Goal: Task Accomplishment & Management: Manage account settings

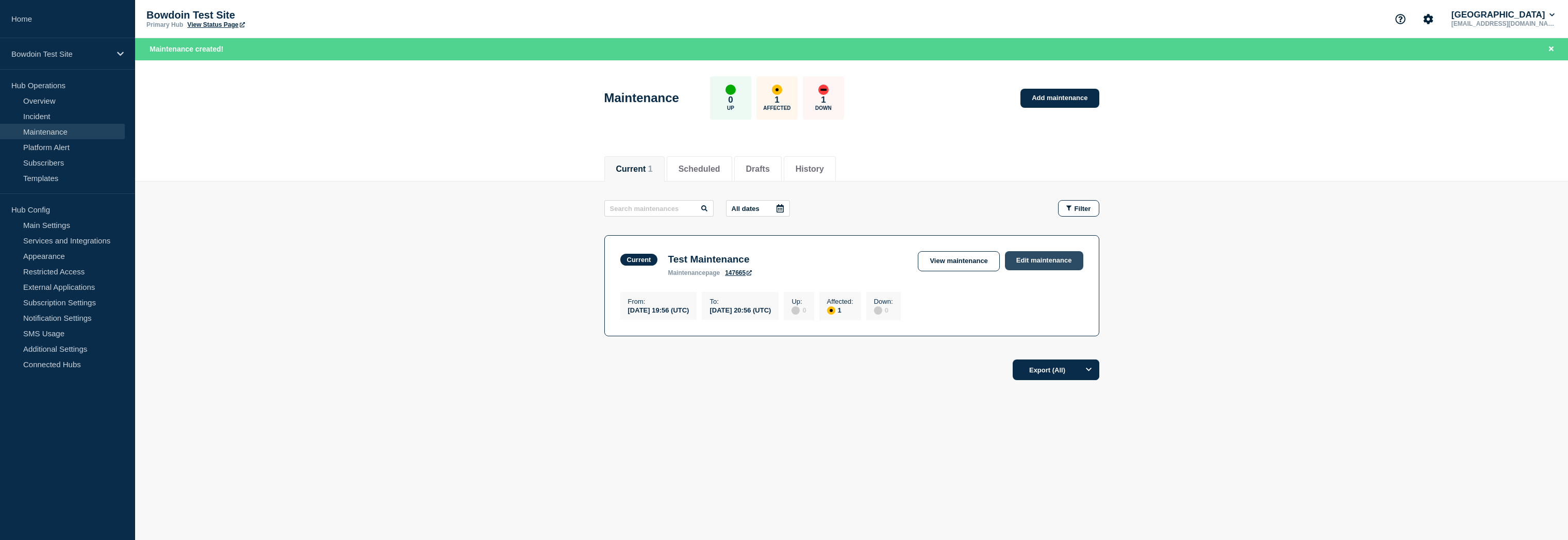
click at [1039, 263] on link "Edit maintenance" at bounding box center [1044, 261] width 79 height 19
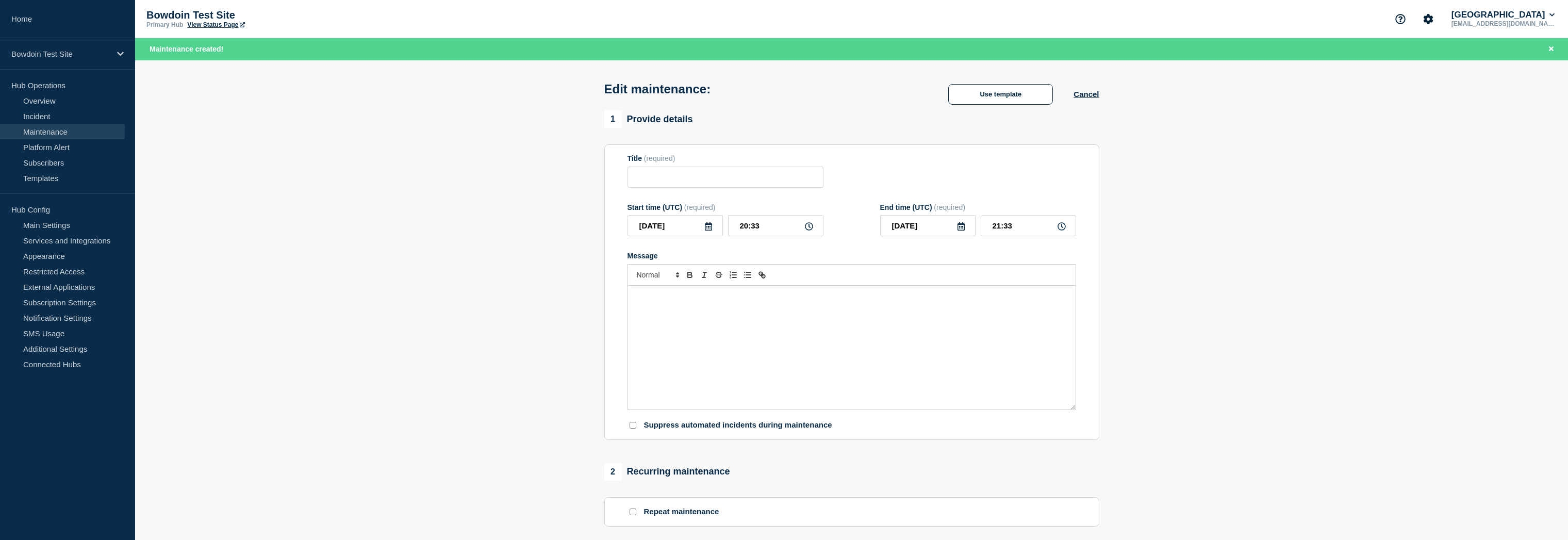
type input "Test Maintenance"
type input "19:56"
type input "20:56"
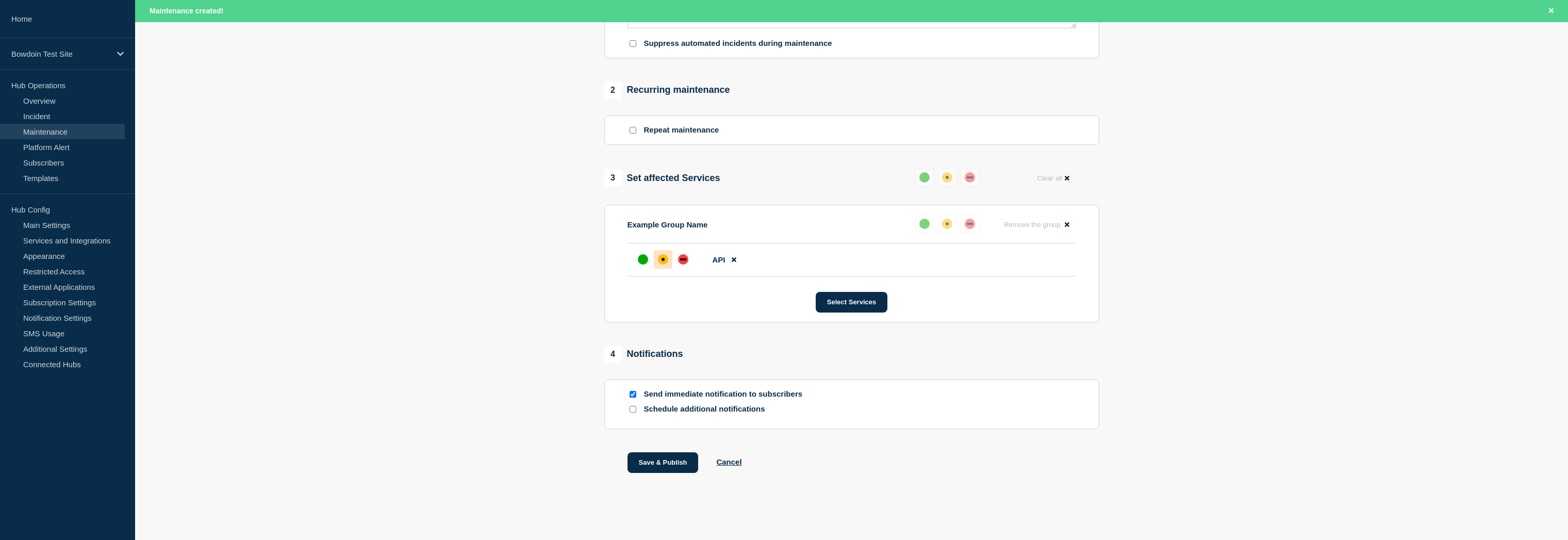
scroll to position [389, 0]
click at [709, 410] on p "Schedule additional notifications" at bounding box center [727, 408] width 165 height 10
click at [633, 408] on input "Schedule additional notifications" at bounding box center [633, 409] width 6 height 6
checkbox input "true"
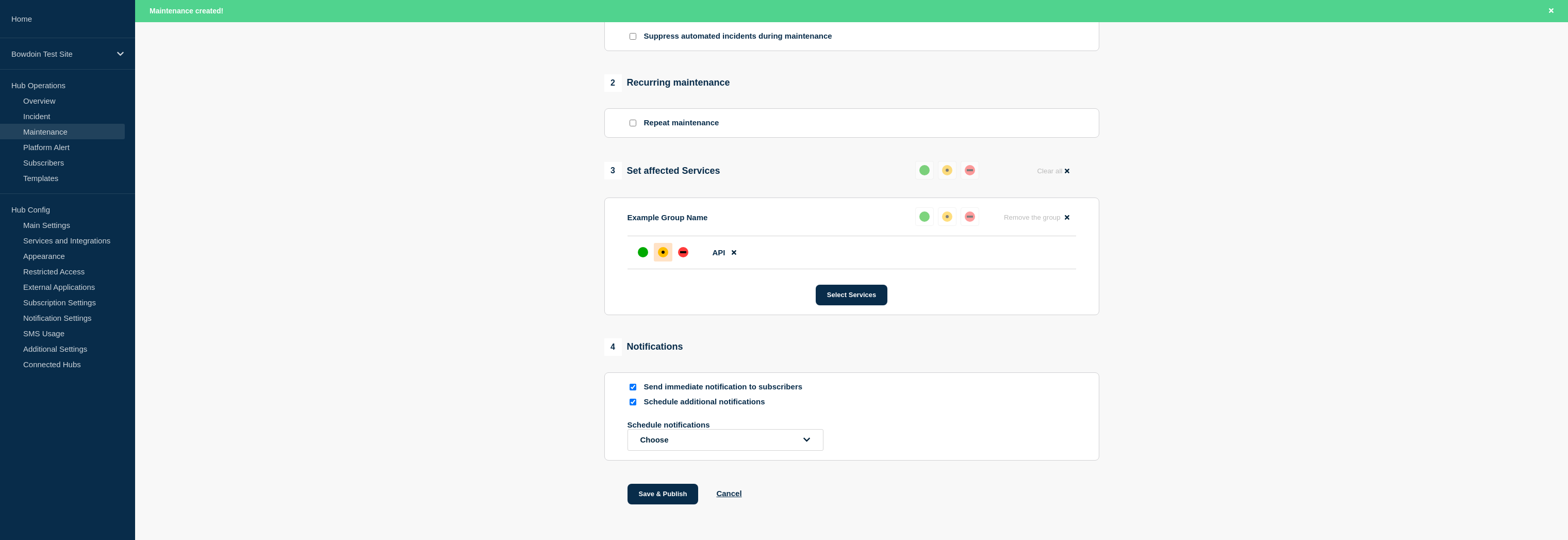
click at [702, 444] on button "Choose" at bounding box center [726, 440] width 196 height 22
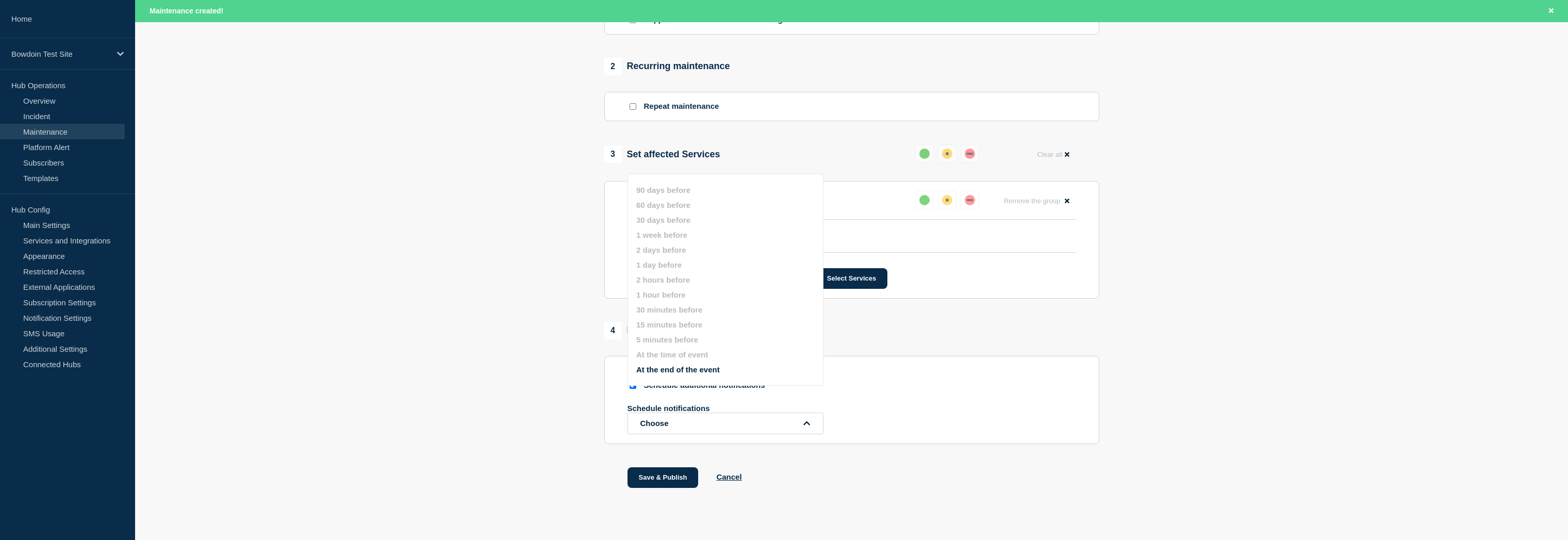
scroll to position [410, 0]
click at [706, 369] on button "At the end of the event" at bounding box center [678, 365] width 84 height 9
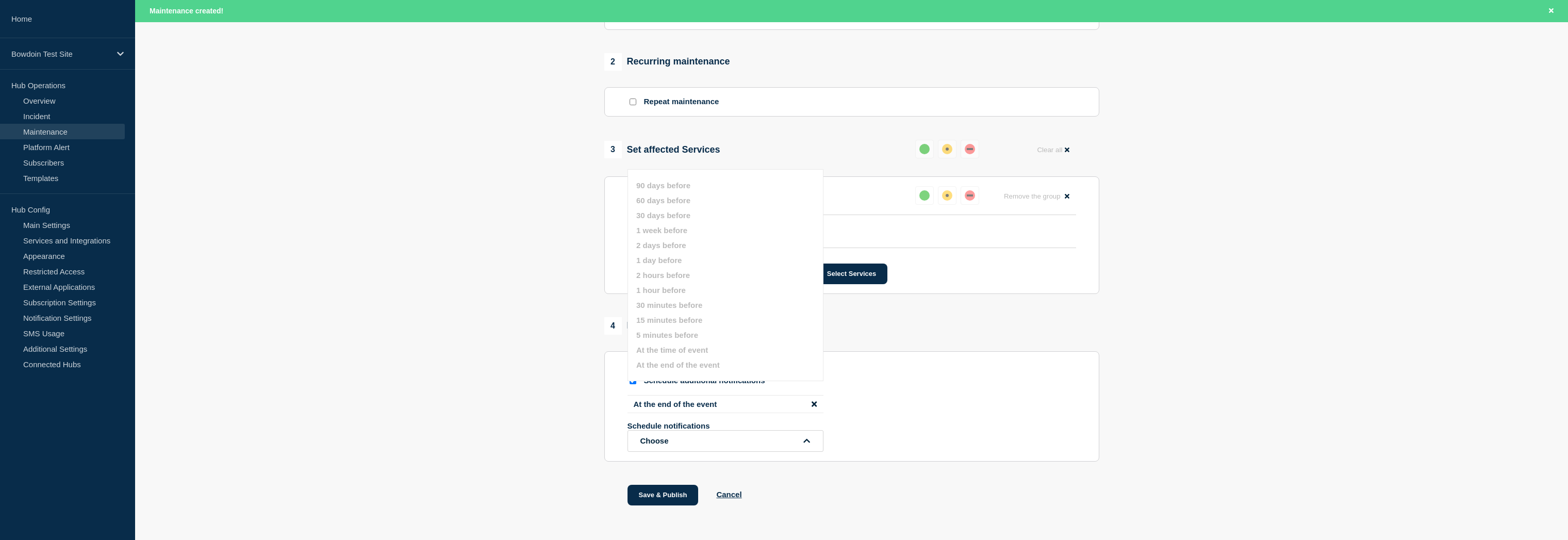
click at [603, 431] on div "1 Provide details Title (required) Test Maintenance Start time (UTC) (required)…" at bounding box center [851, 116] width 507 height 831
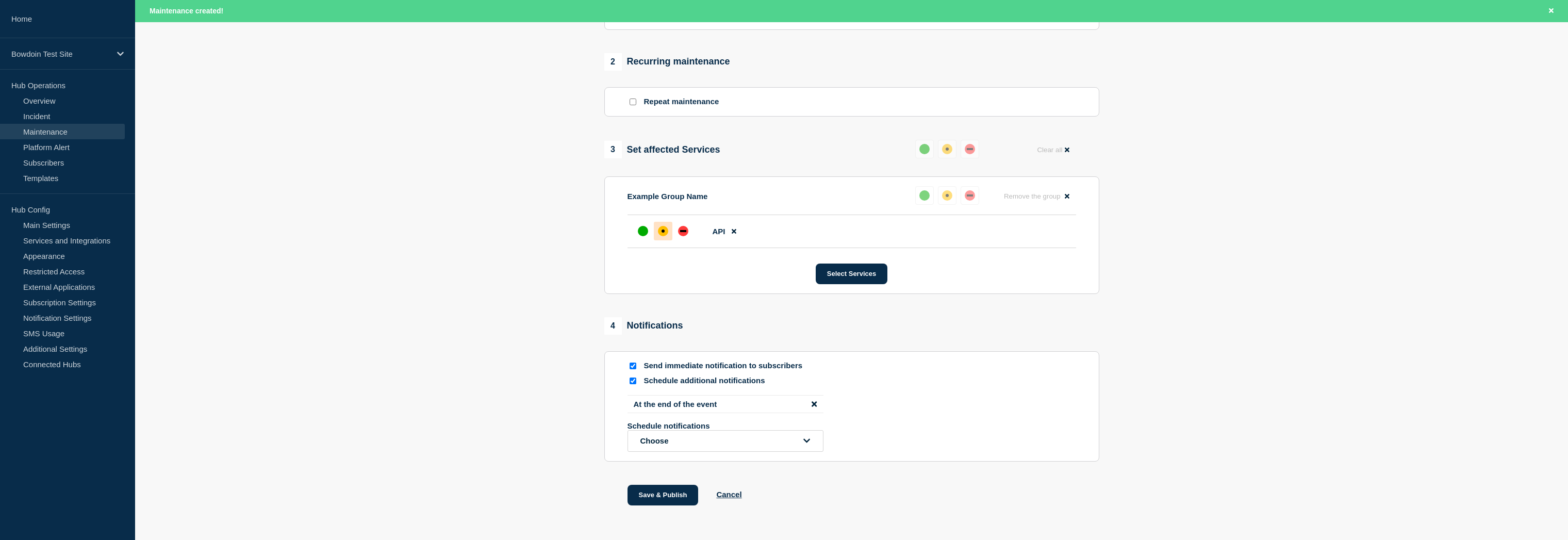
click at [694, 449] on button "Choose" at bounding box center [726, 441] width 196 height 22
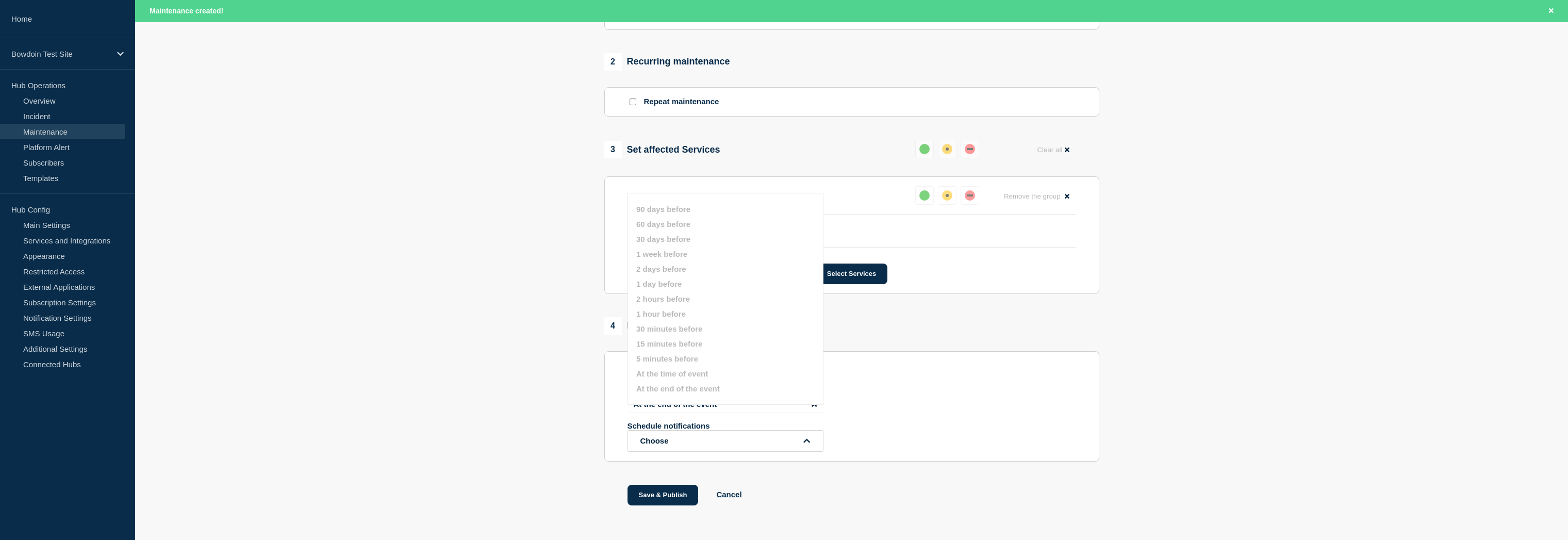
click at [565, 406] on section "1 Provide details Title (required) Test Maintenance Start time (UTC) (required)…" at bounding box center [851, 116] width 1433 height 831
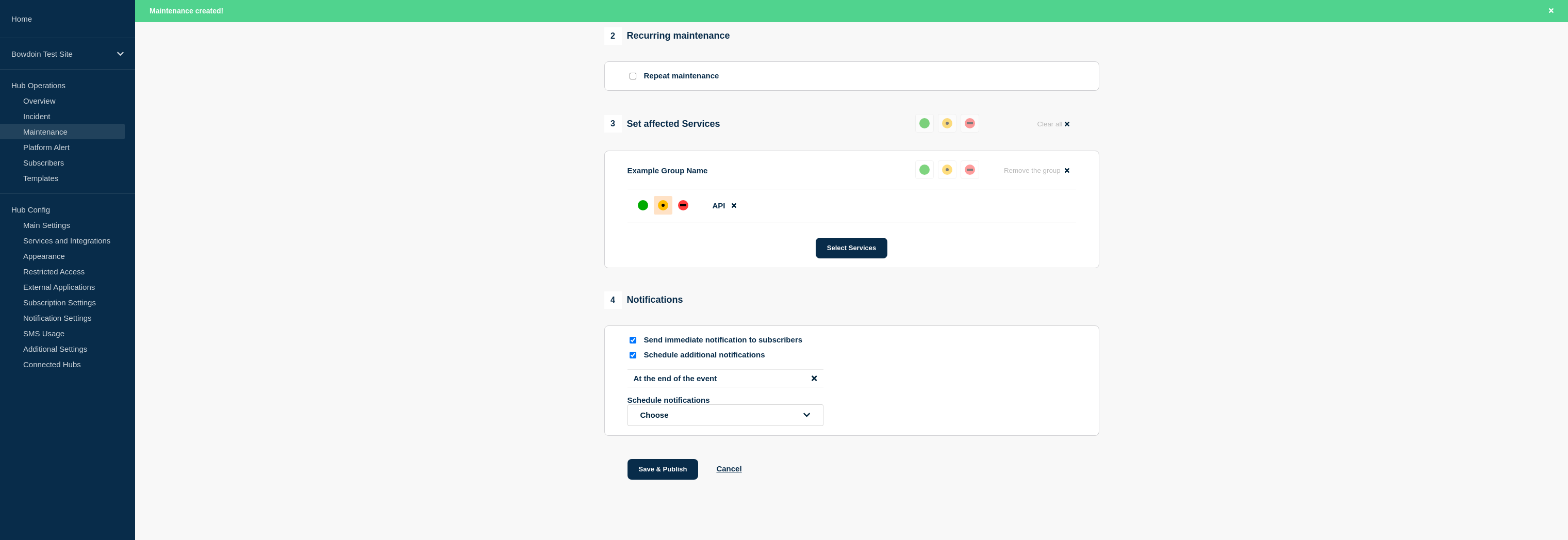
scroll to position [437, 0]
click at [807, 417] on icon "open dropdown" at bounding box center [807, 413] width 6 height 8
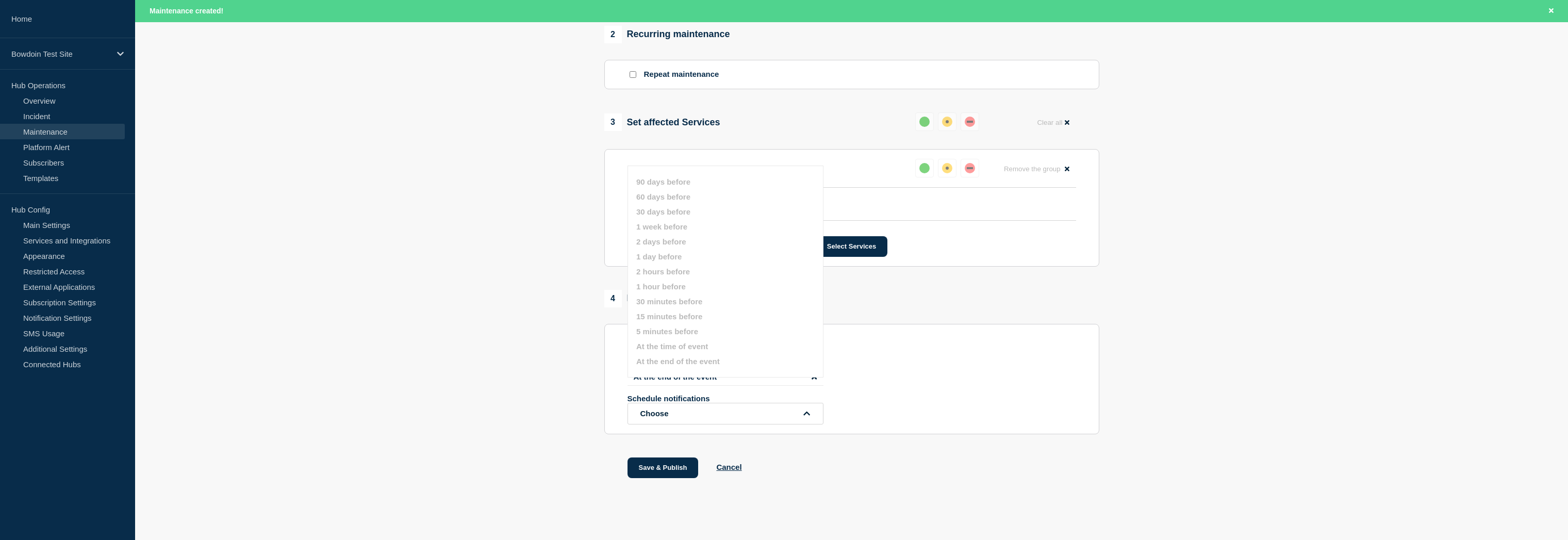
drag, startPoint x: 546, startPoint y: 400, endPoint x: 591, endPoint y: 459, distance: 74.2
click at [546, 401] on section "1 Provide details Title (required) Test Maintenance Start time (UTC) (required)…" at bounding box center [851, 89] width 1433 height 831
click at [630, 342] on input "Send immediate notification to subscribers" at bounding box center [633, 338] width 6 height 6
checkbox input "false"
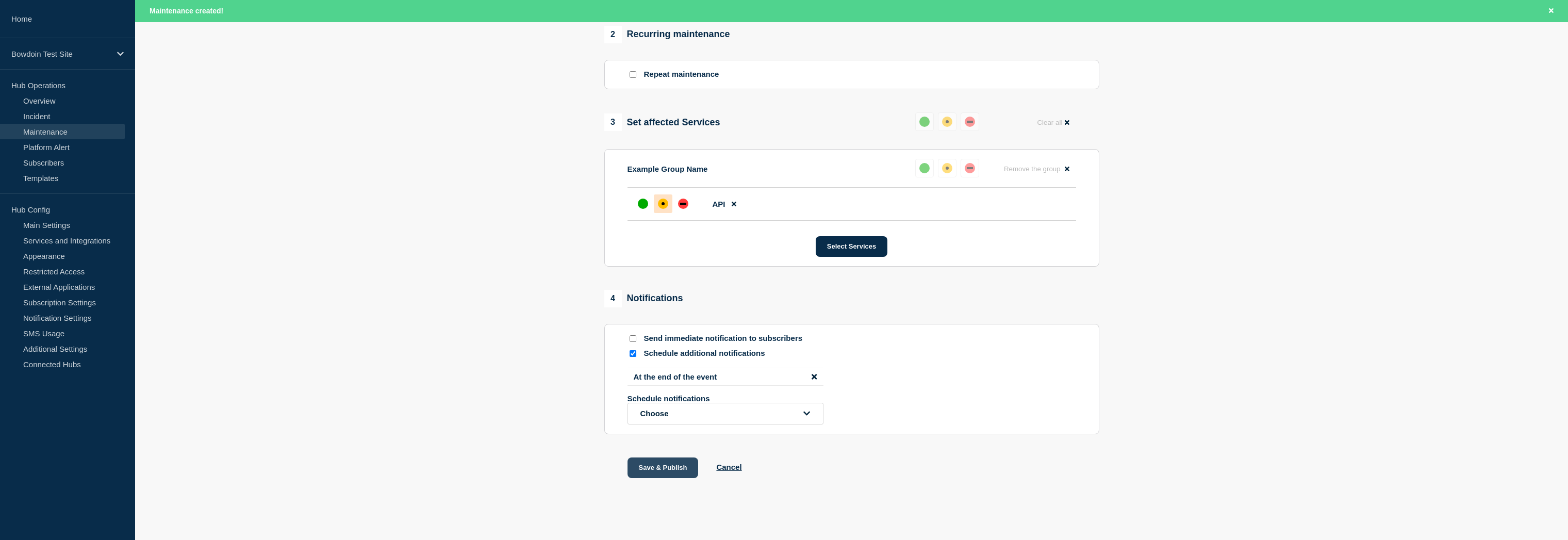
click at [660, 478] on button "Save & Publish" at bounding box center [663, 468] width 71 height 20
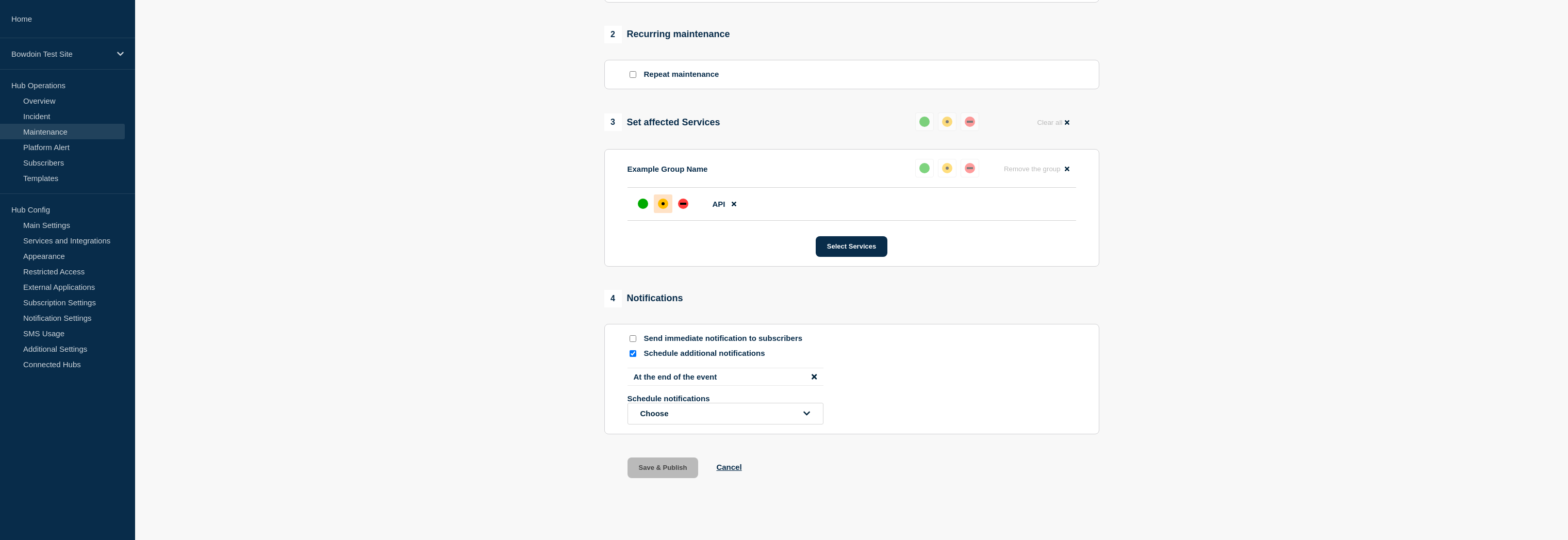
scroll to position [431, 0]
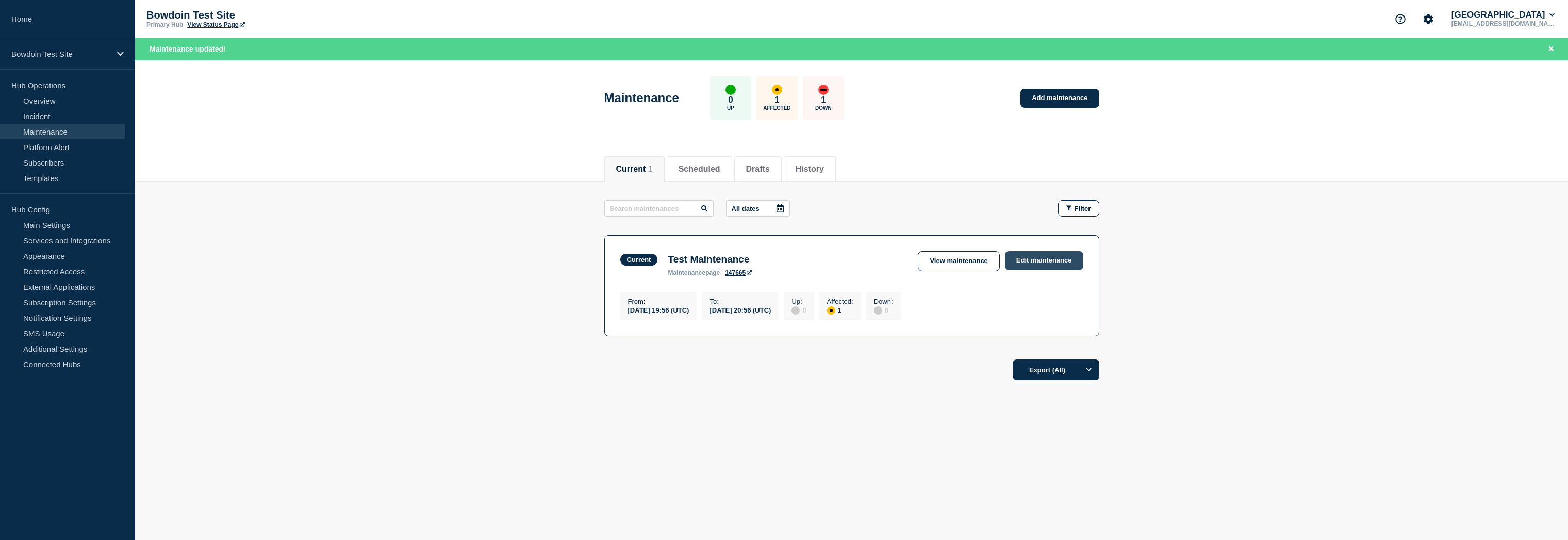
click at [1048, 265] on link "Edit maintenance" at bounding box center [1044, 261] width 79 height 19
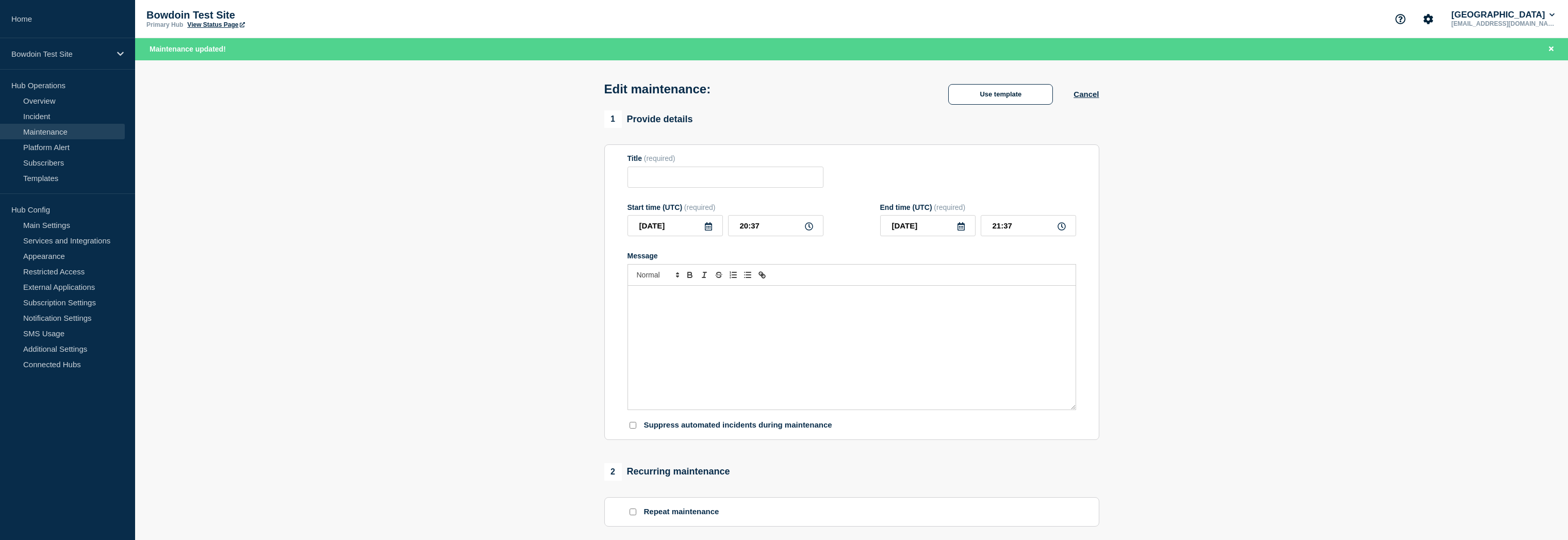
type input "Test Maintenance"
type input "19:56"
type input "20:56"
checkbox input "false"
checkbox input "true"
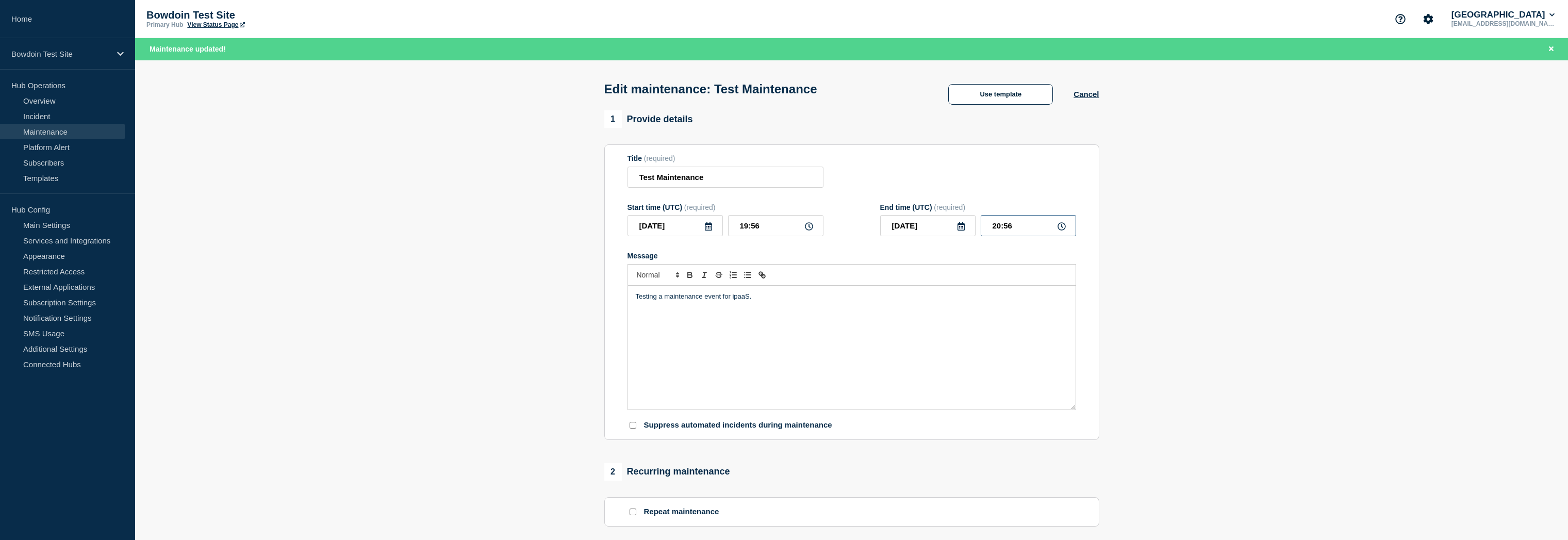
click at [1021, 229] on input "20:56" at bounding box center [1028, 225] width 95 height 21
click at [1063, 230] on icon at bounding box center [1062, 226] width 8 height 8
click at [1023, 227] on input "20:56" at bounding box center [1028, 225] width 95 height 21
type input "20:40"
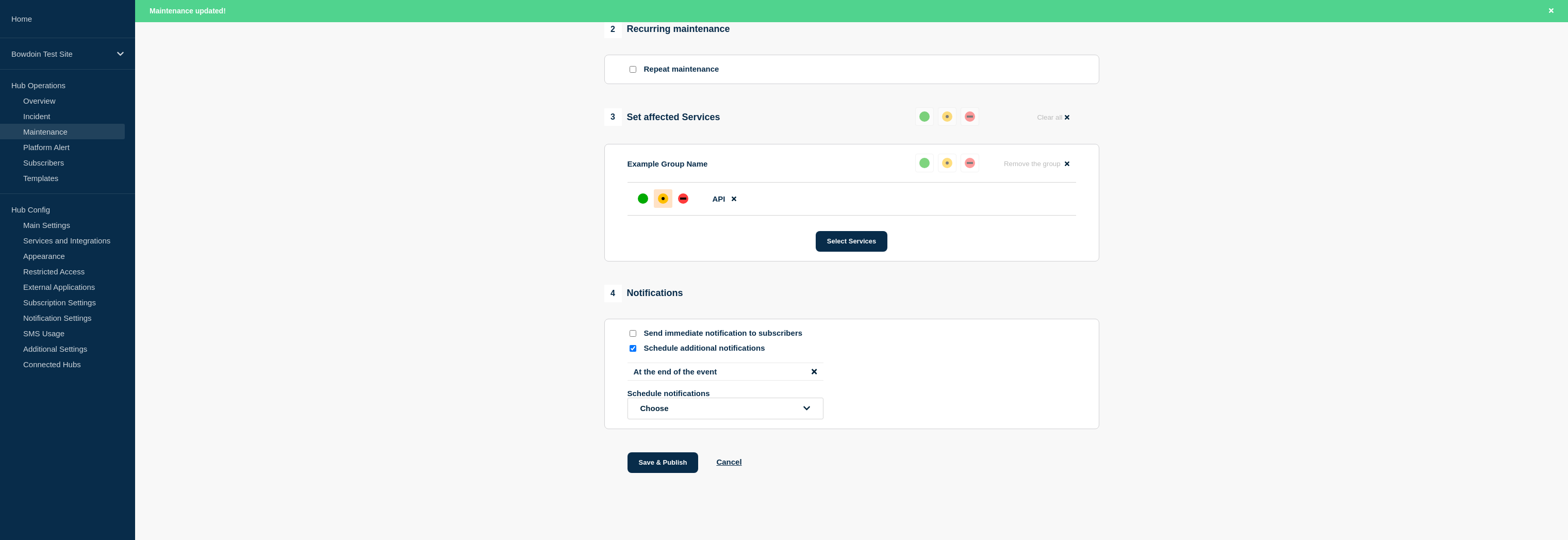
scroll to position [452, 0]
click at [661, 463] on button "Save & Publish" at bounding box center [663, 462] width 71 height 20
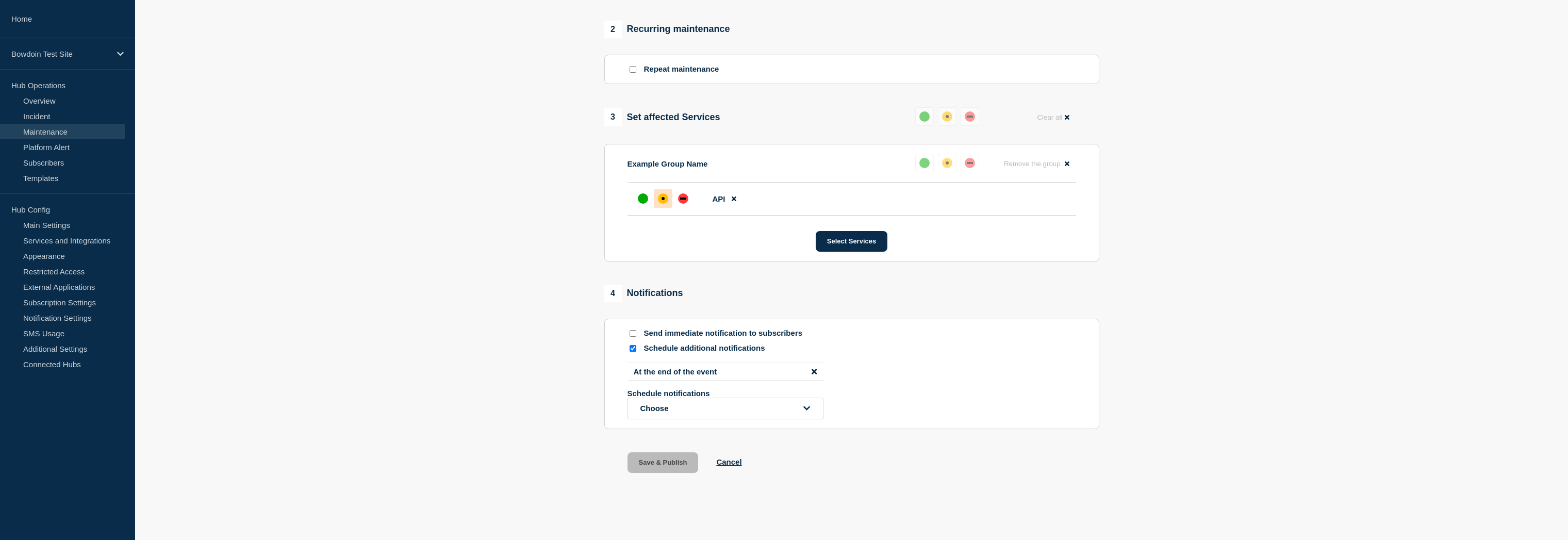
scroll to position [431, 0]
